Goal: Task Accomplishment & Management: Use online tool/utility

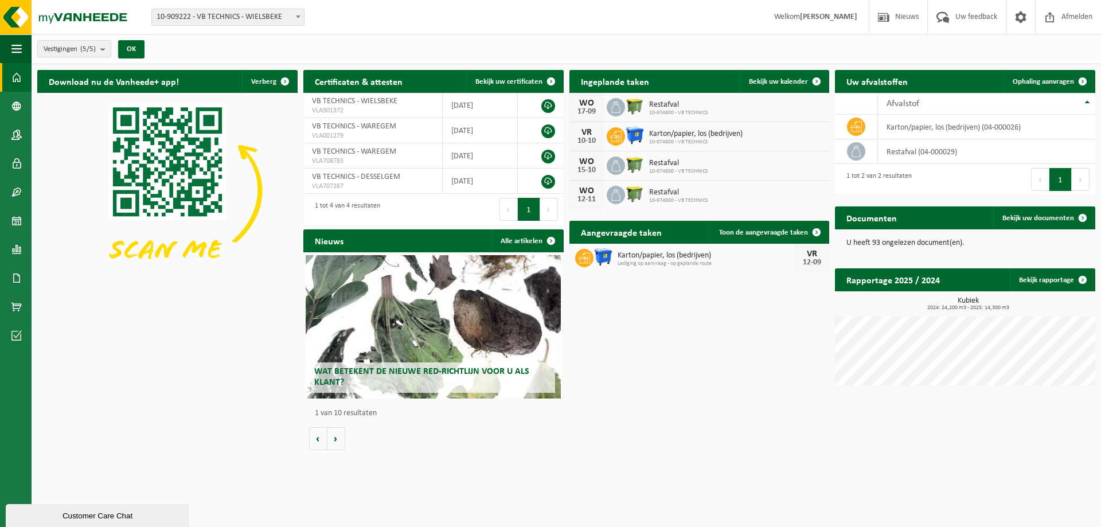
click at [719, 260] on span "Lediging op aanvraag - op geplande route" at bounding box center [706, 263] width 178 height 7
click at [745, 229] on span "Toon de aangevraagde taken" at bounding box center [763, 232] width 89 height 7
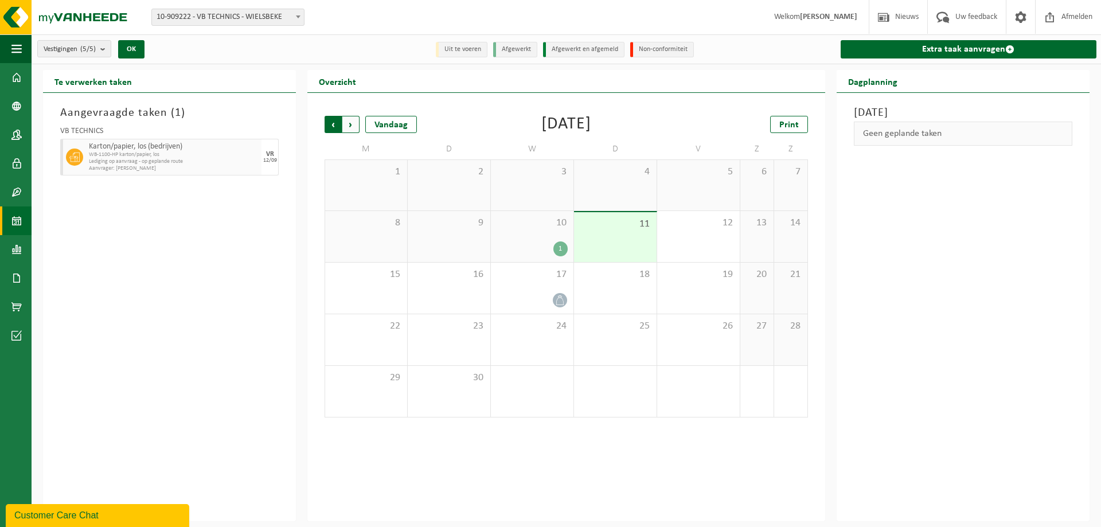
click at [351, 130] on span "Volgende" at bounding box center [350, 124] width 17 height 17
